Goal: Transaction & Acquisition: Book appointment/travel/reservation

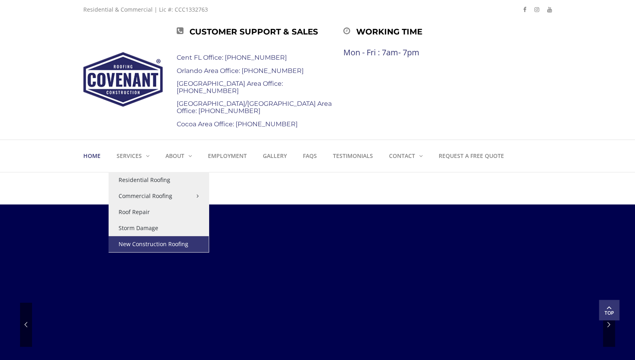
click at [156, 246] on link "New Construction Roofing" at bounding box center [159, 244] width 100 height 16
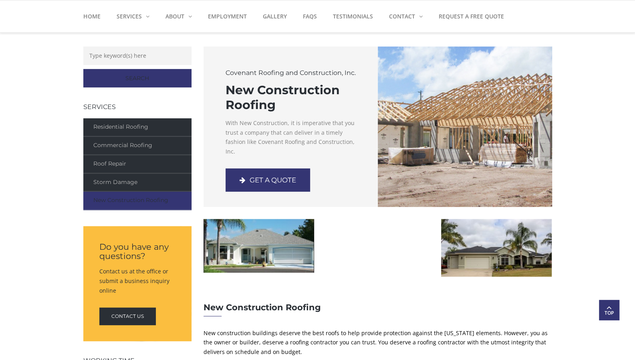
scroll to position [210, 0]
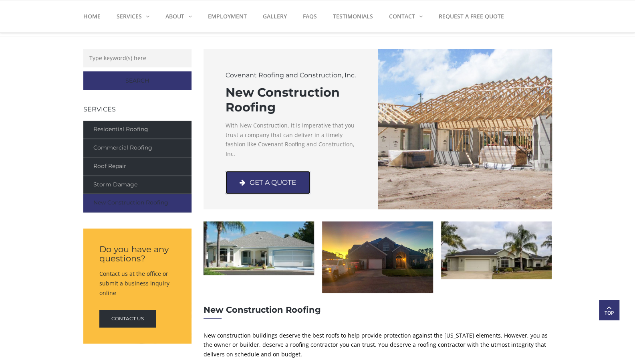
click at [266, 180] on link "GET A QUOTE" at bounding box center [268, 182] width 85 height 23
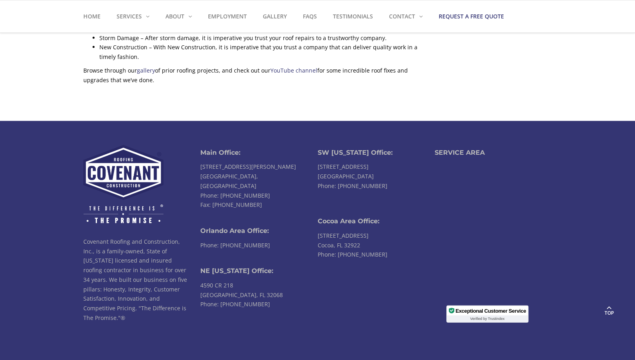
scroll to position [1001, 0]
